Goal: Information Seeking & Learning: Learn about a topic

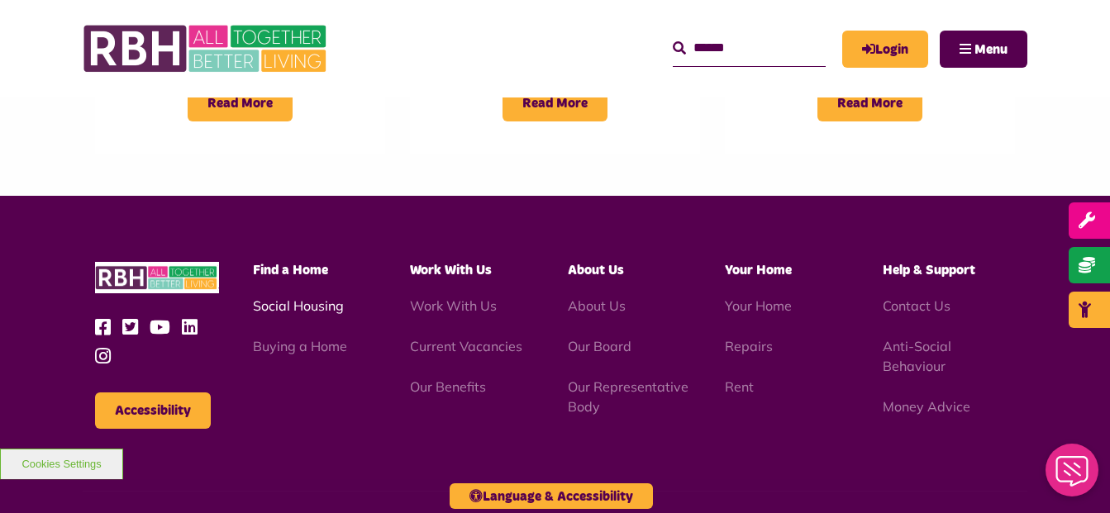
click at [286, 298] on link "Social Housing" at bounding box center [298, 306] width 91 height 17
